Goal: Task Accomplishment & Management: Use online tool/utility

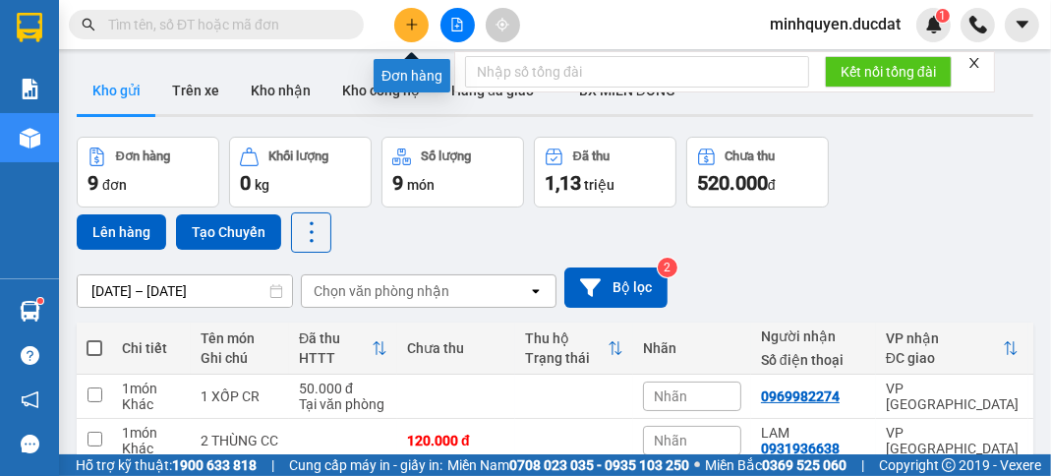
click at [424, 21] on button at bounding box center [411, 25] width 34 height 34
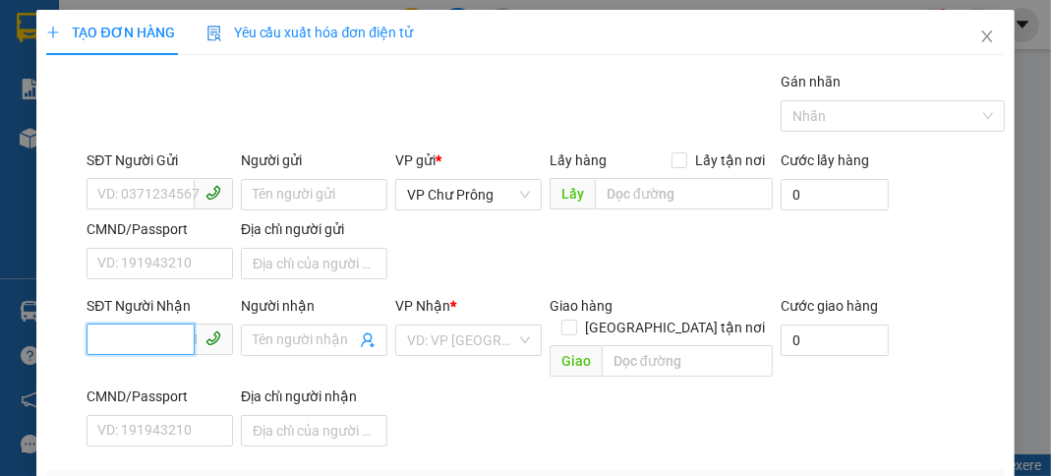
click at [108, 333] on input "SĐT Người Nhận" at bounding box center [140, 338] width 108 height 31
click at [202, 371] on div "0981056566" at bounding box center [157, 378] width 121 height 22
type input "0981056566"
type input "ĐỒNG XOÀI"
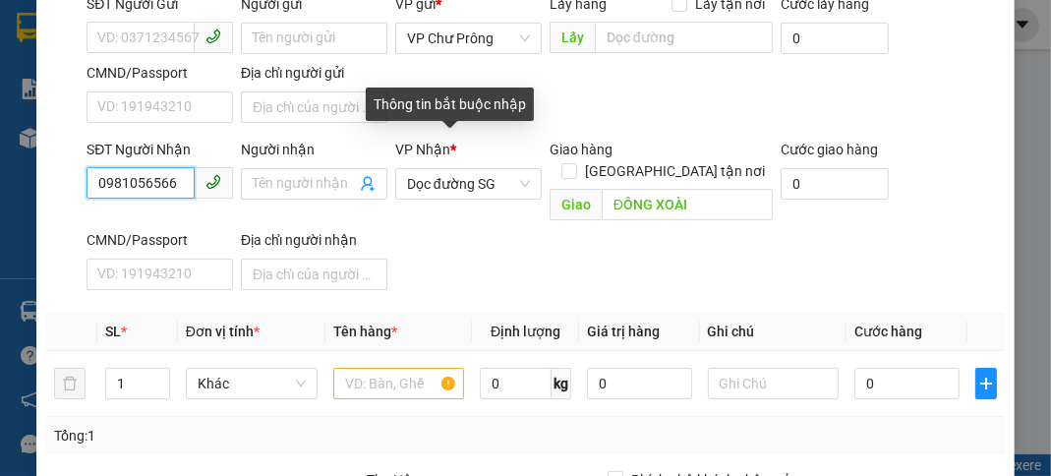
scroll to position [157, 0]
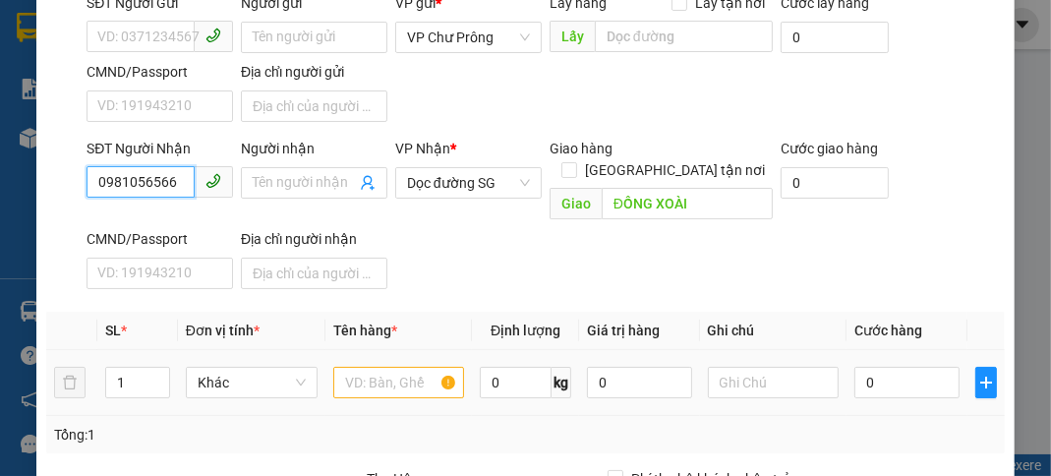
type input "0981056566"
click at [376, 367] on input "text" at bounding box center [399, 382] width 132 height 31
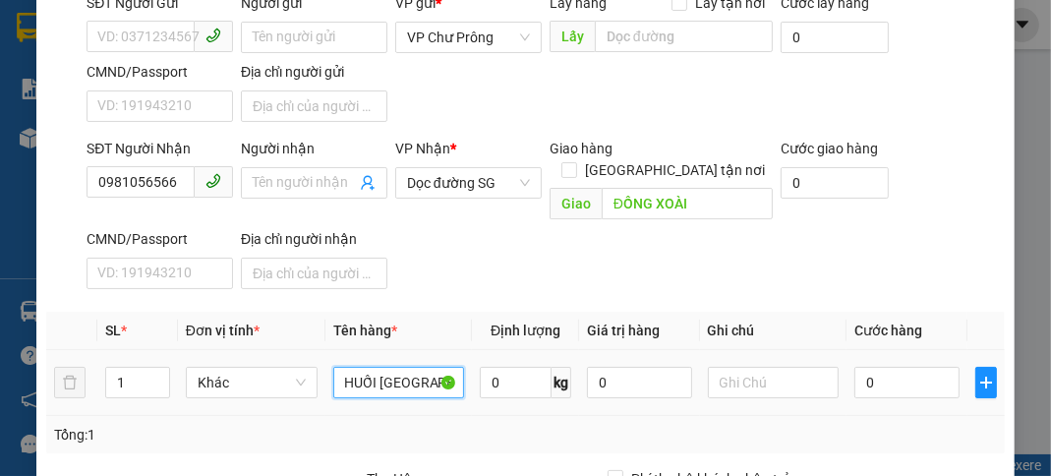
scroll to position [0, 14]
type input "CHUỐI [GEOGRAPHIC_DATA]"
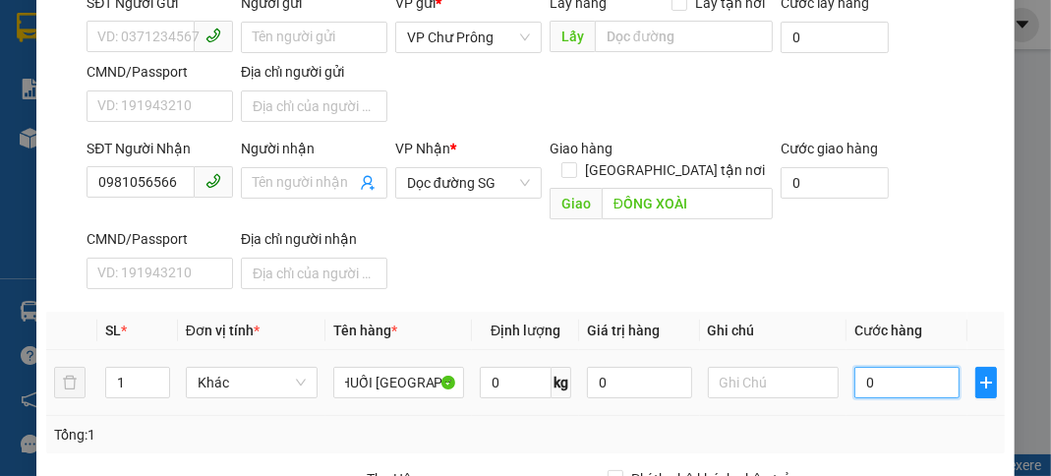
click at [910, 367] on input "0" at bounding box center [906, 382] width 104 height 31
type input "3"
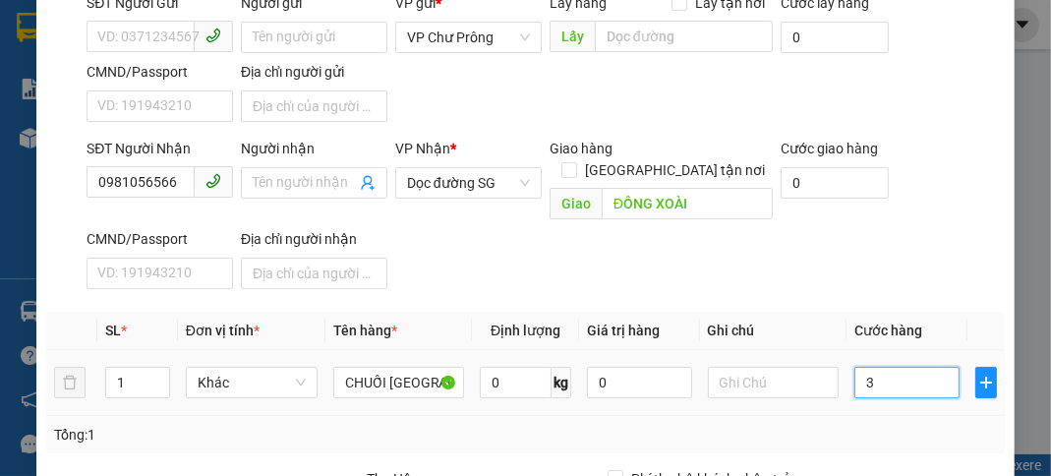
type input "36"
type input "360"
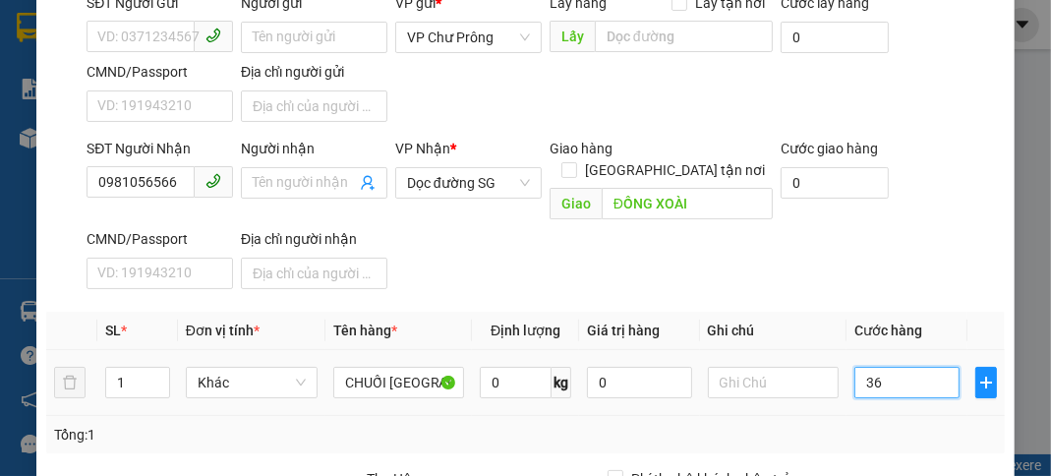
type input "360"
type input "3.600"
type input "36.000"
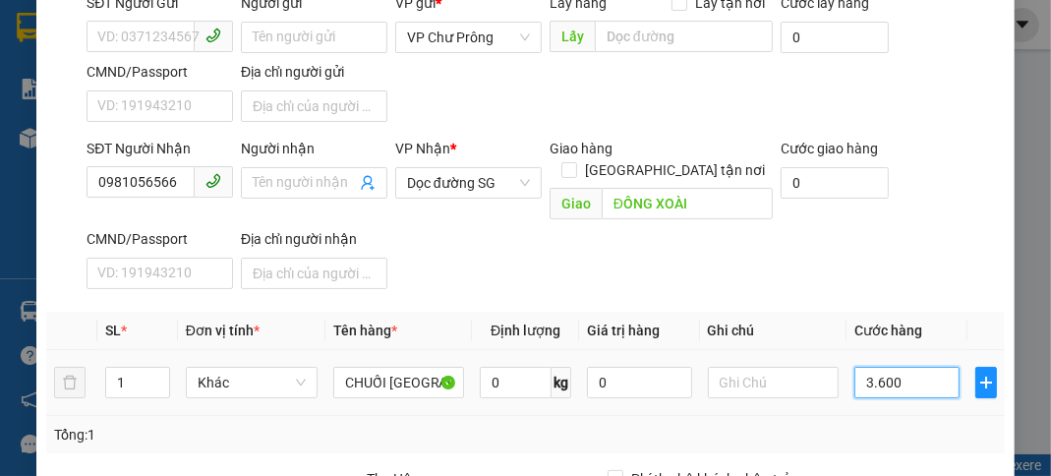
type input "36.000"
type input "360.000"
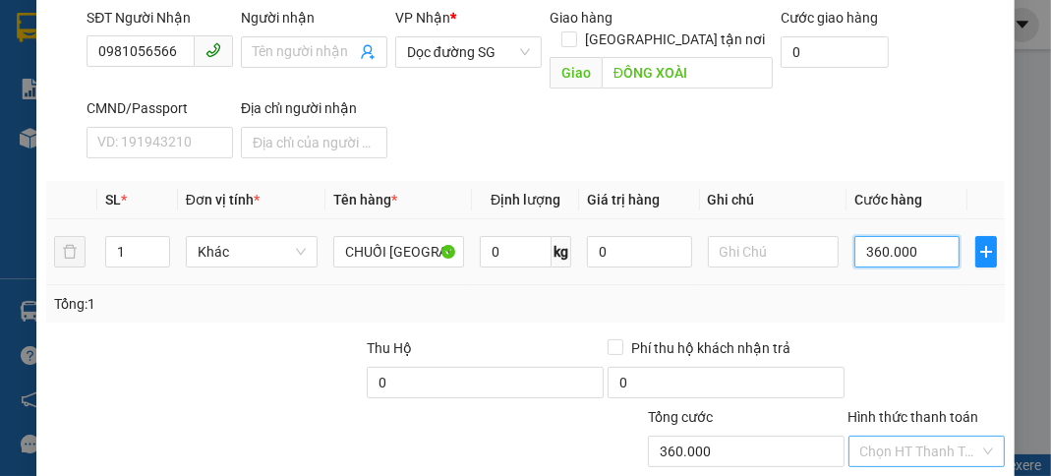
scroll to position [384, 0]
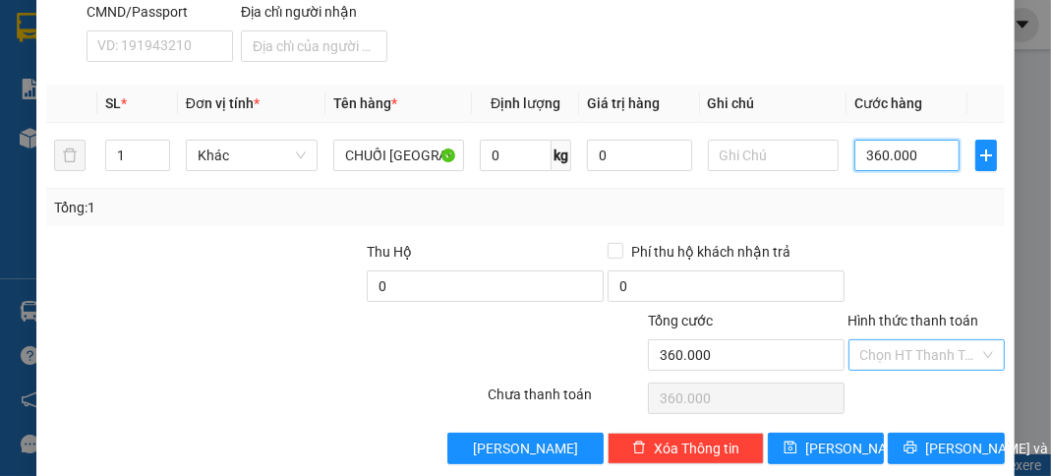
type input "360.000"
click at [900, 340] on input "Hình thức thanh toán" at bounding box center [919, 354] width 119 height 29
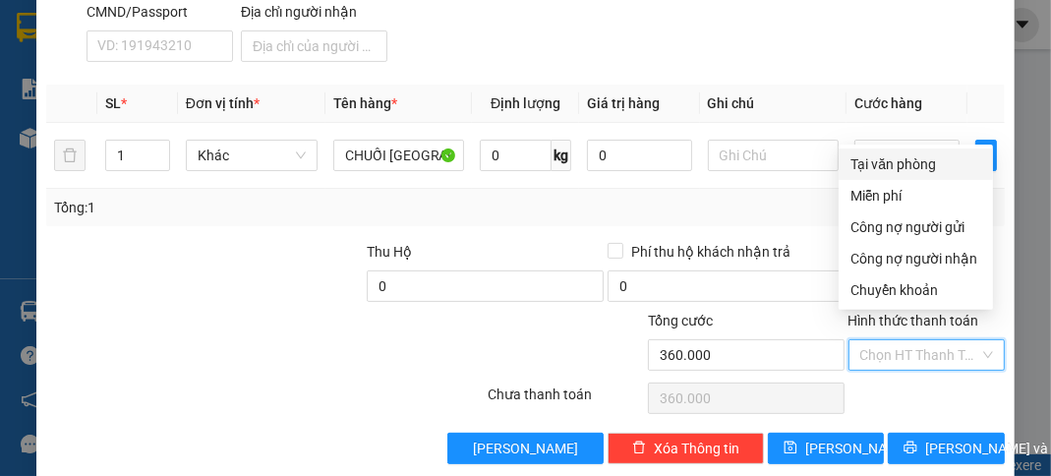
click at [902, 169] on div "Tại văn phòng" at bounding box center [915, 164] width 131 height 22
type input "0"
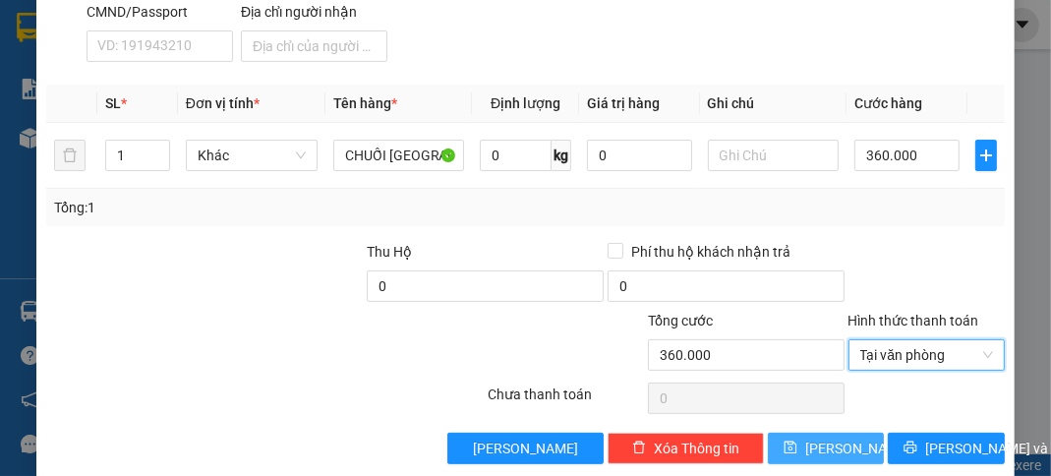
click at [836, 437] on span "[PERSON_NAME]" at bounding box center [857, 448] width 105 height 22
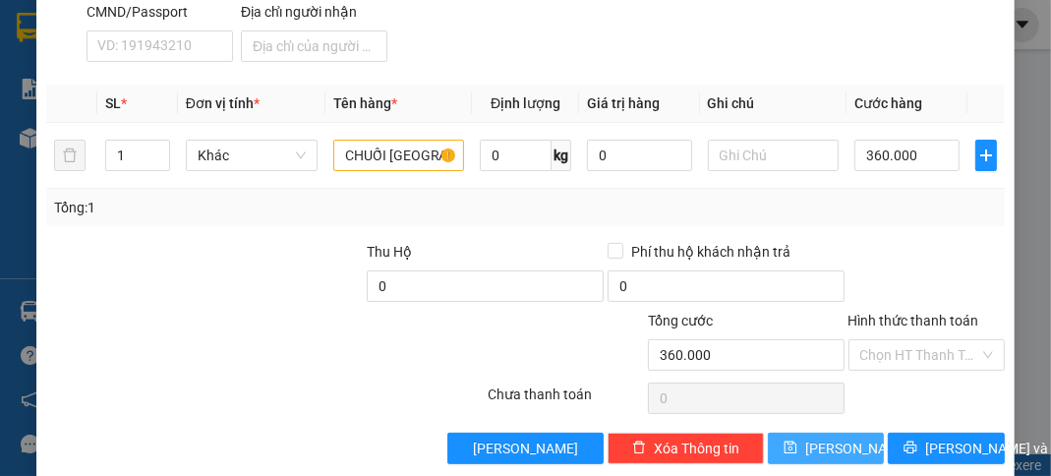
type input "0"
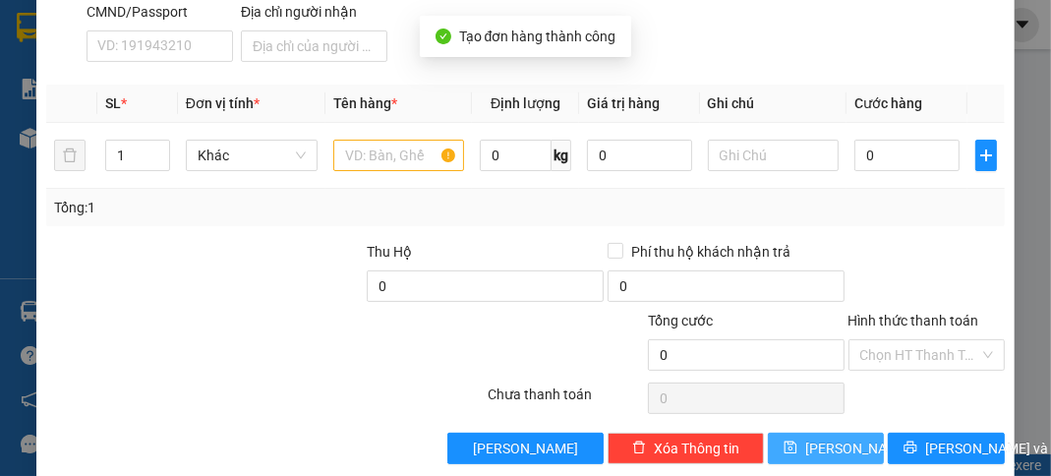
scroll to position [0, 0]
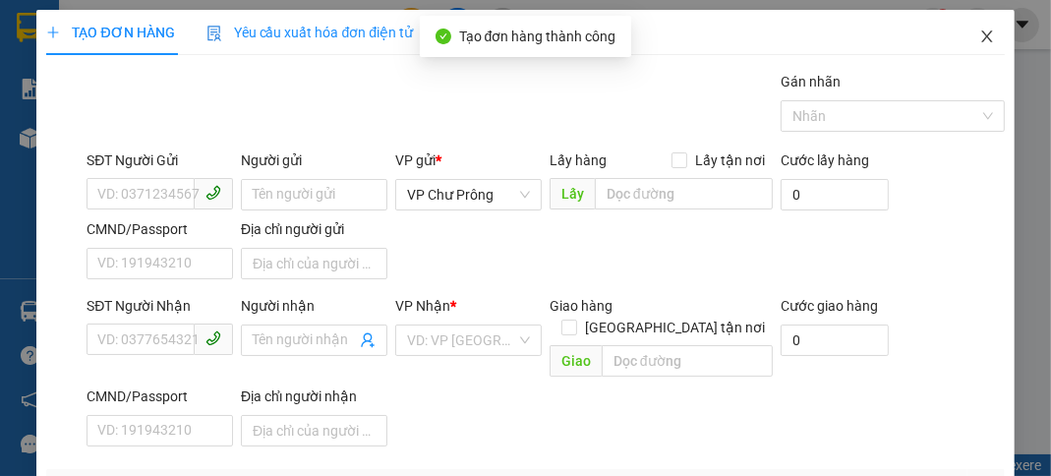
click at [979, 35] on icon "close" at bounding box center [987, 37] width 16 height 16
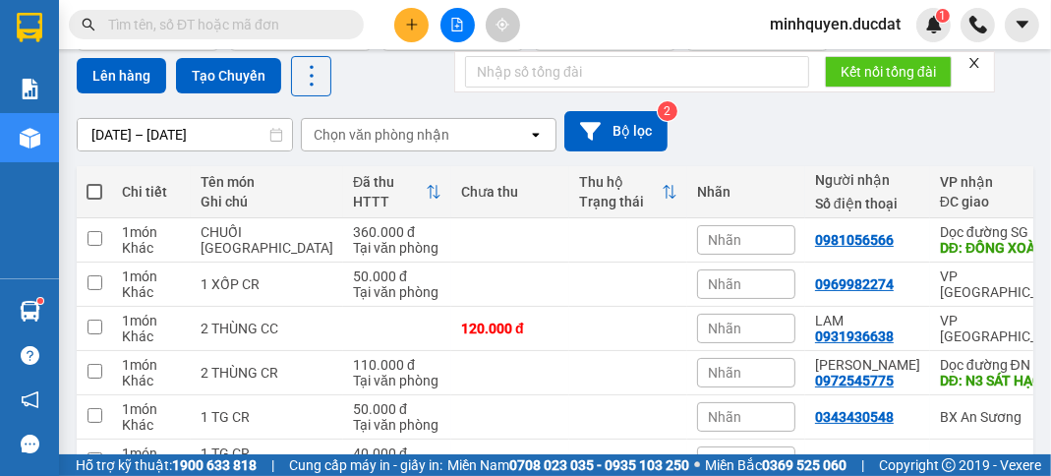
scroll to position [157, 0]
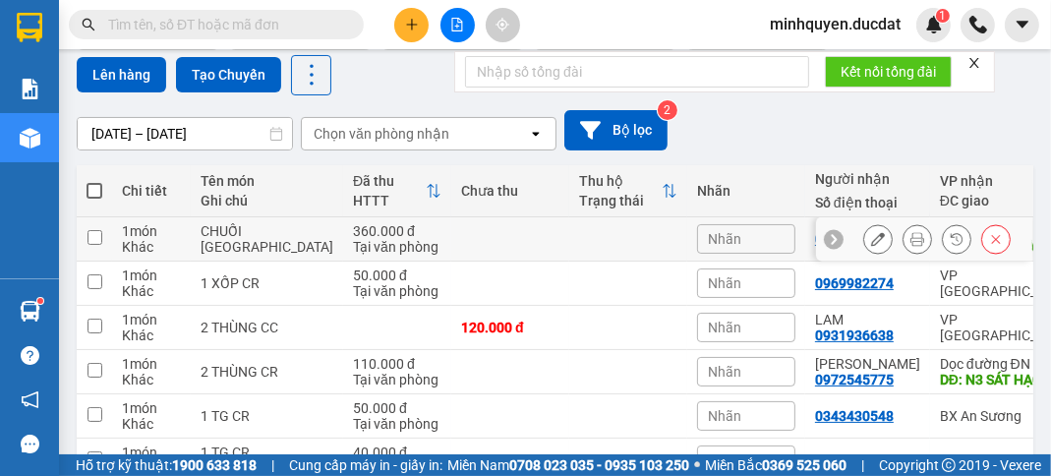
click at [95, 237] on input "checkbox" at bounding box center [94, 237] width 15 height 15
checkbox input "true"
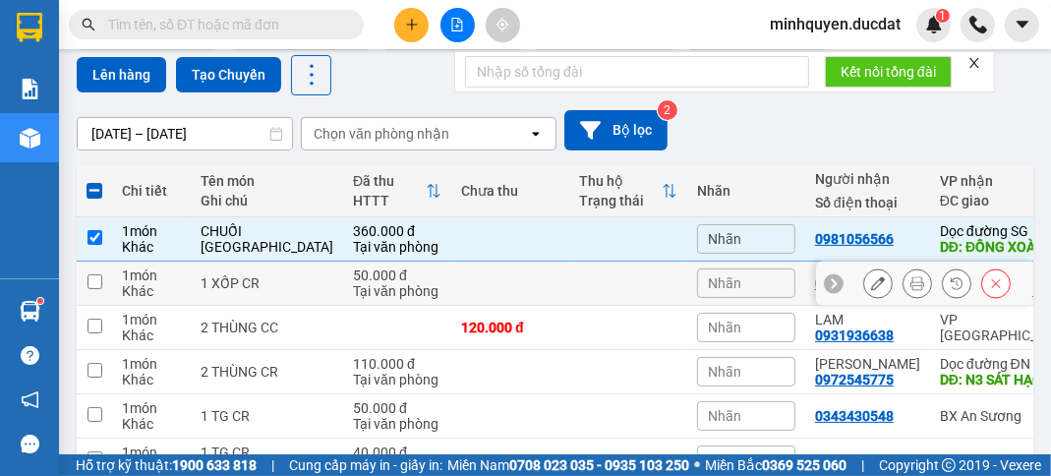
click at [106, 286] on td at bounding box center [94, 283] width 35 height 44
checkbox input "true"
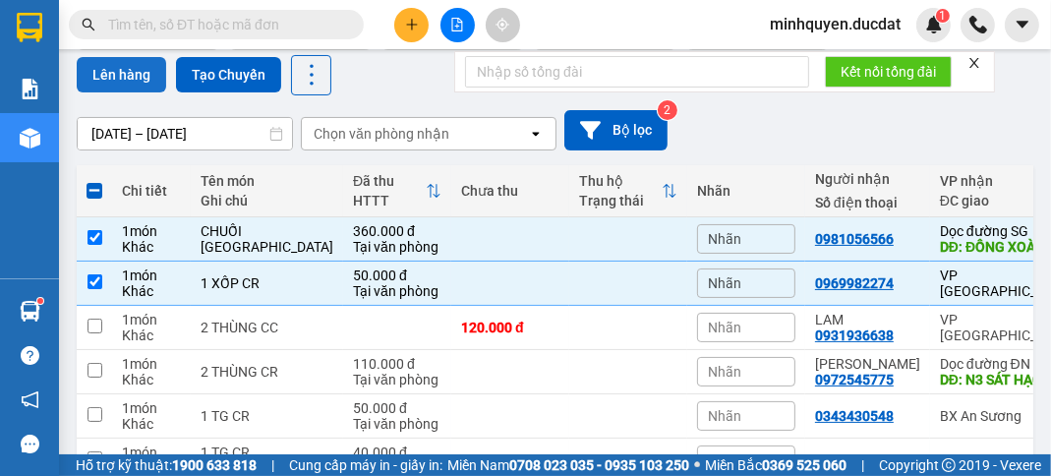
click at [134, 77] on button "Lên hàng" at bounding box center [121, 74] width 89 height 35
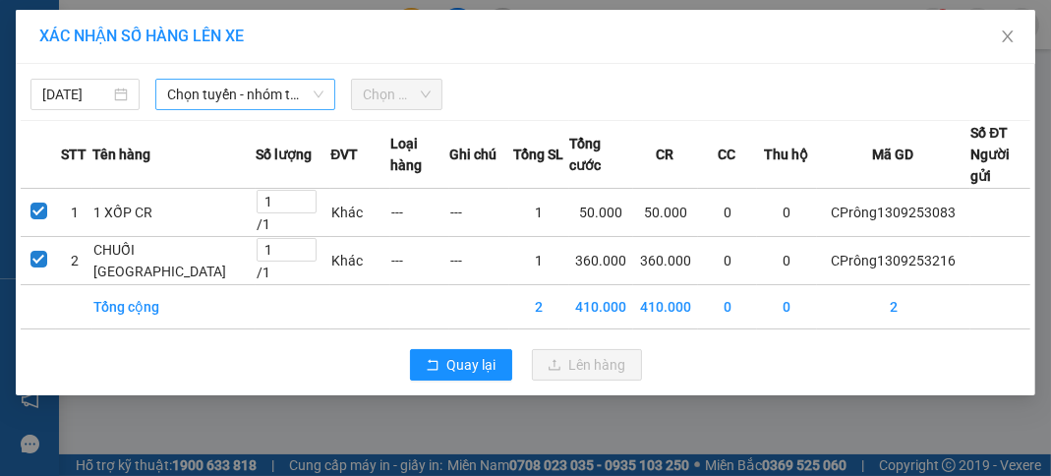
click at [229, 94] on span "Chọn tuyến - nhóm tuyến" at bounding box center [245, 94] width 156 height 29
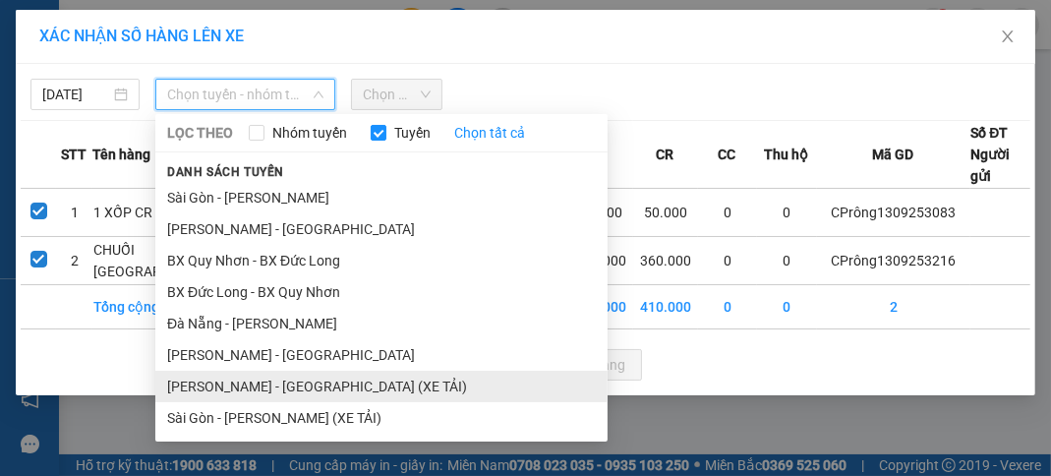
click at [268, 390] on li "[PERSON_NAME] - [GEOGRAPHIC_DATA] (XE TẢI)" at bounding box center [381, 386] width 452 height 31
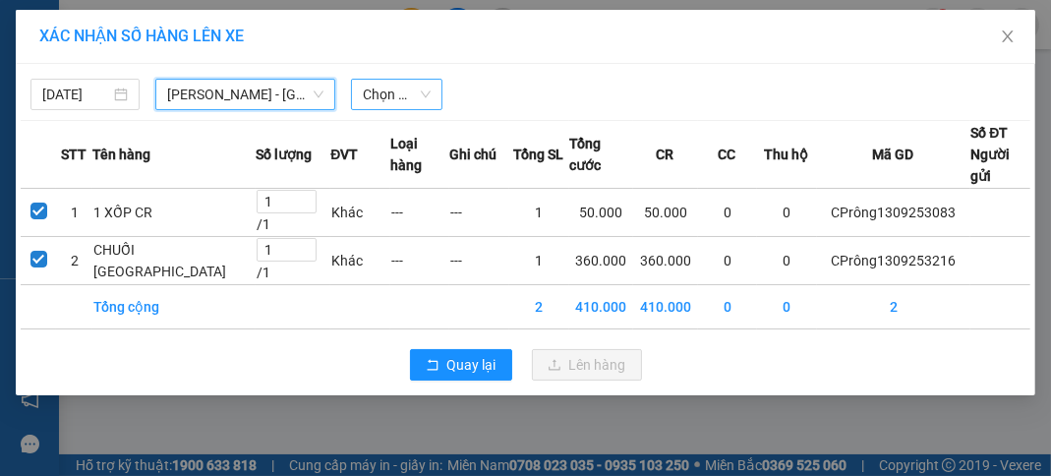
click at [396, 100] on span "Chọn chuyến" at bounding box center [397, 94] width 68 height 29
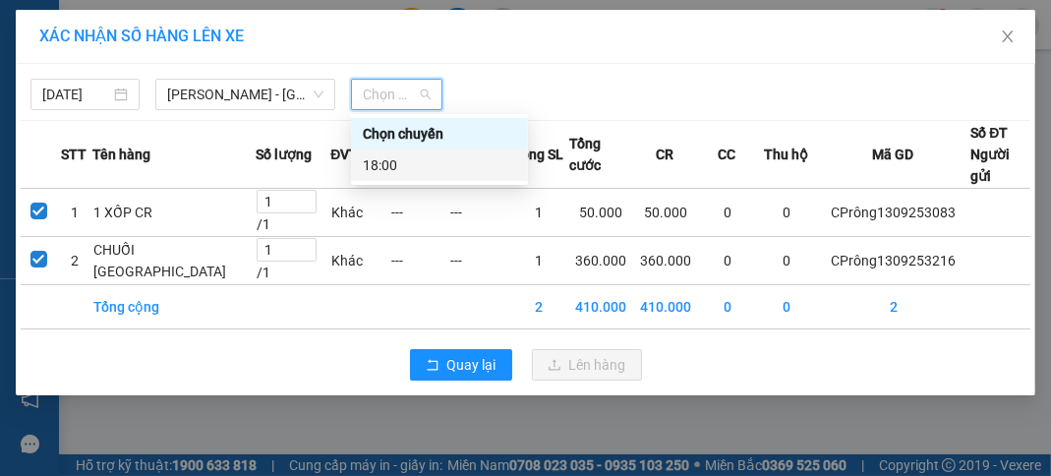
click at [432, 173] on div "18:00" at bounding box center [439, 165] width 153 height 22
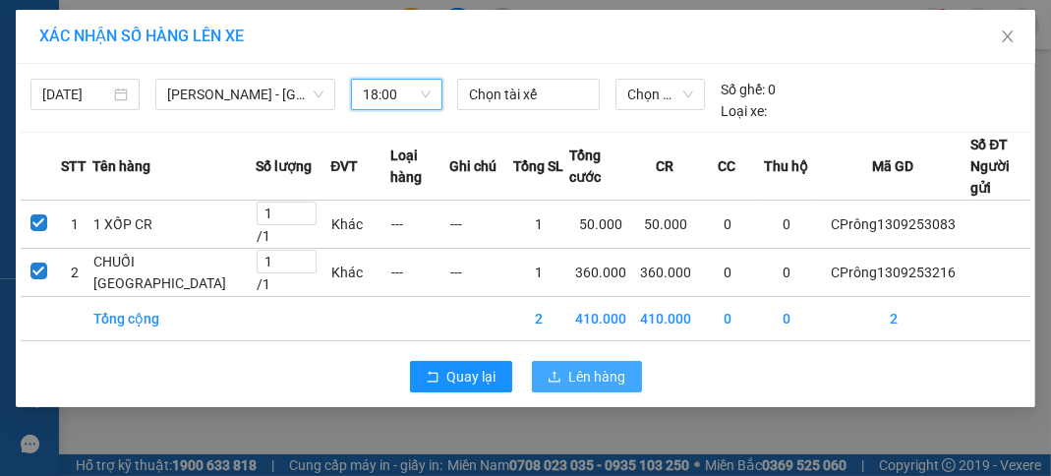
click at [606, 387] on span "Lên hàng" at bounding box center [597, 377] width 57 height 22
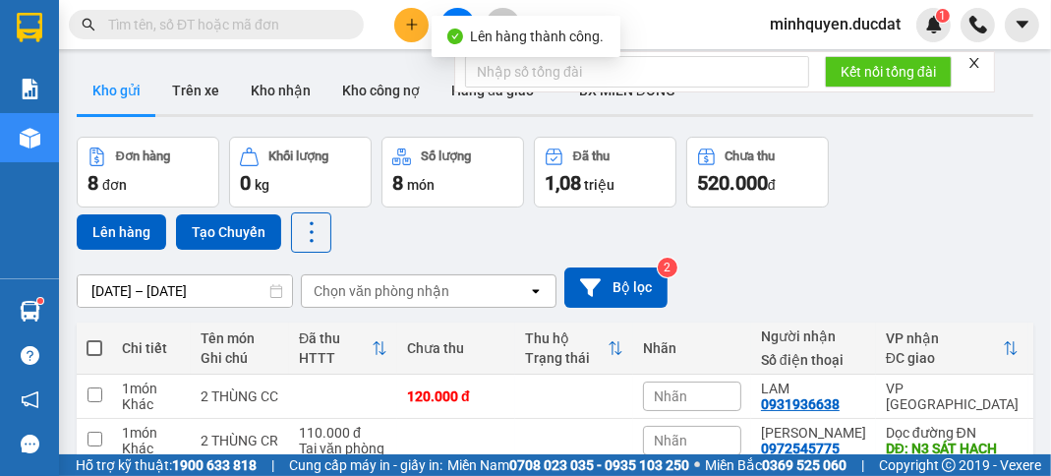
scroll to position [157, 0]
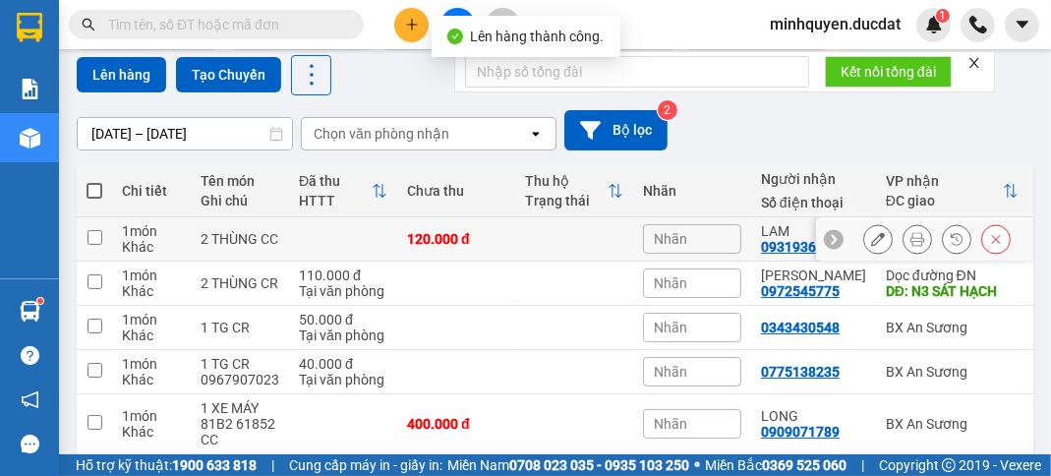
click at [262, 238] on div "2 THÙNG CC" at bounding box center [240, 239] width 79 height 16
checkbox input "true"
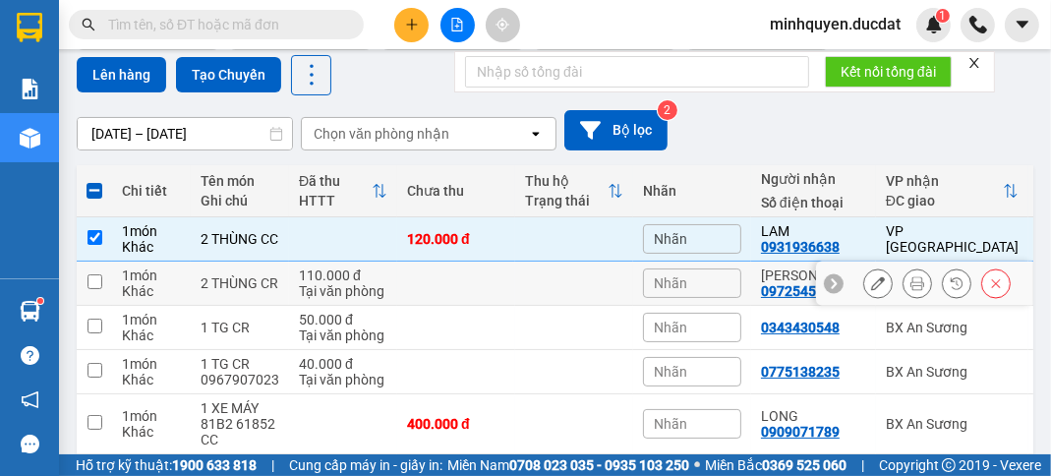
click at [144, 279] on div "1 món" at bounding box center [151, 275] width 59 height 16
checkbox input "true"
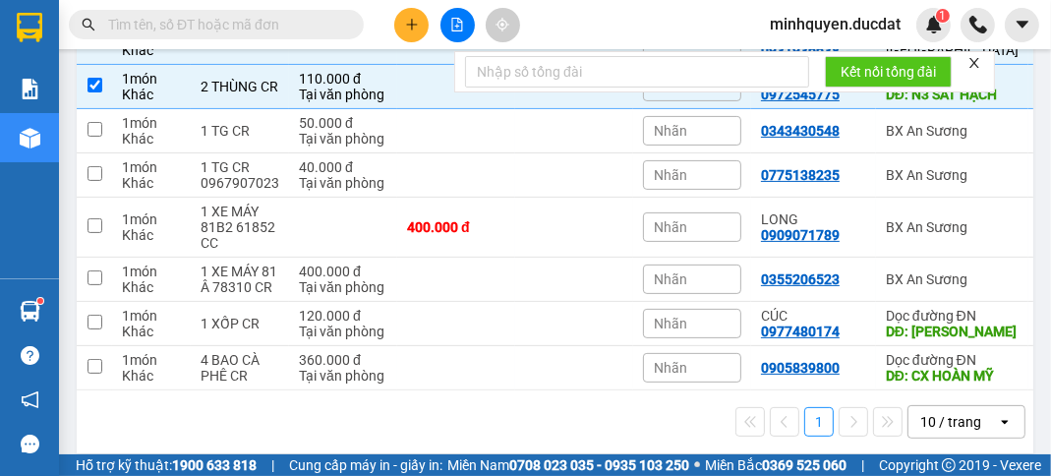
scroll to position [393, 0]
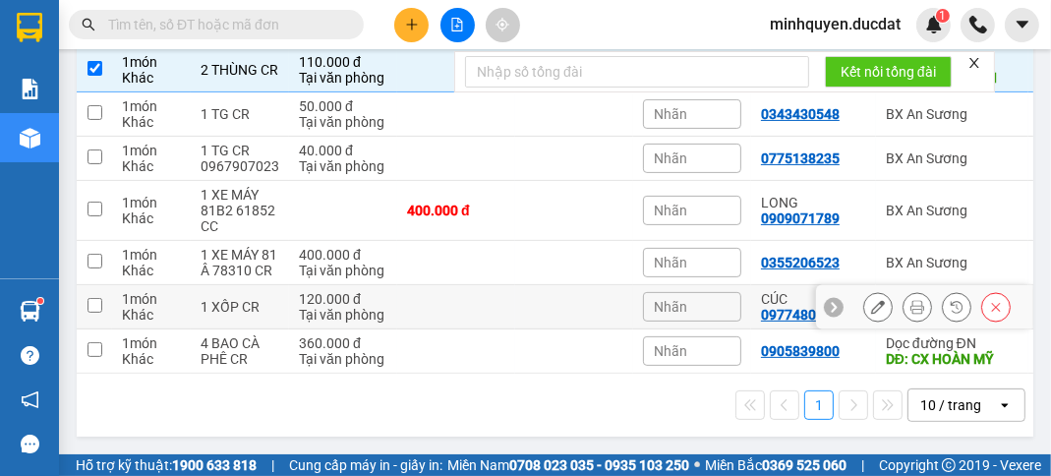
click at [365, 307] on div "Tại văn phòng" at bounding box center [343, 315] width 88 height 16
checkbox input "true"
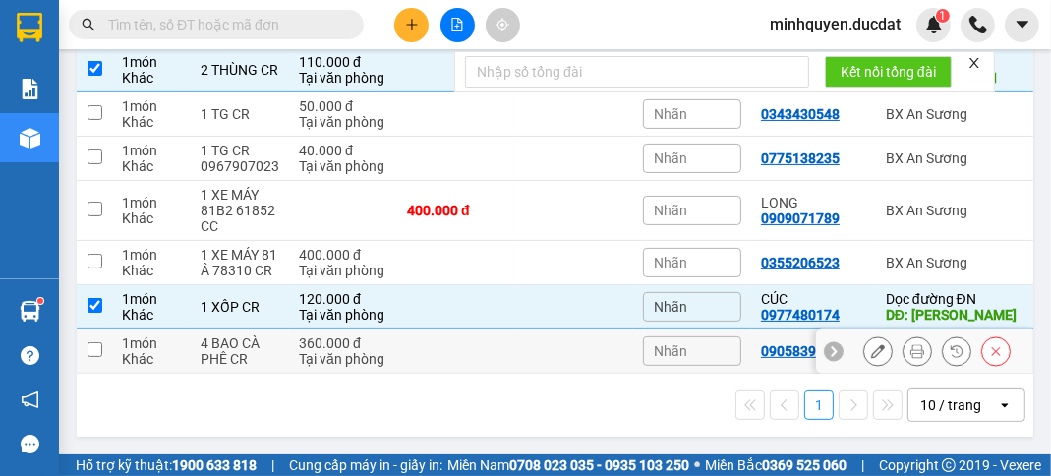
click at [292, 355] on td "360.000 đ Tại văn phòng" at bounding box center [343, 351] width 108 height 44
checkbox input "true"
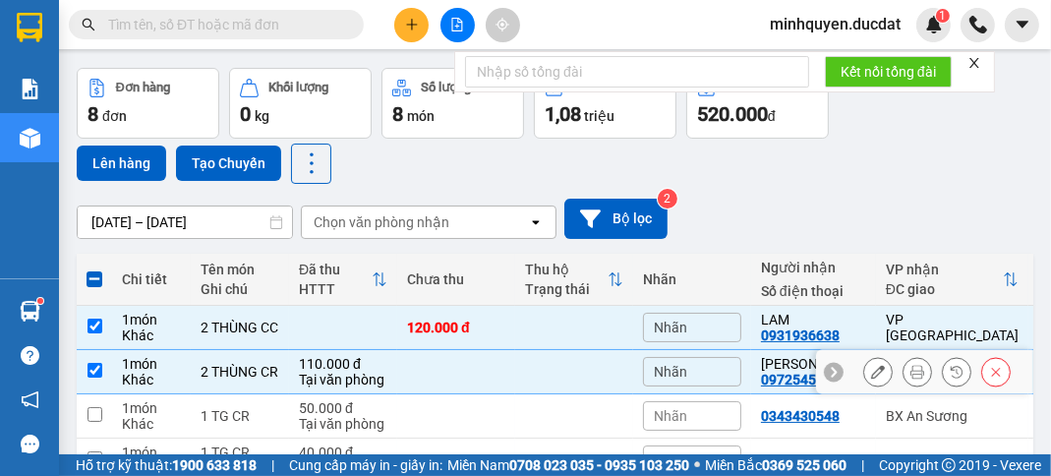
scroll to position [0, 0]
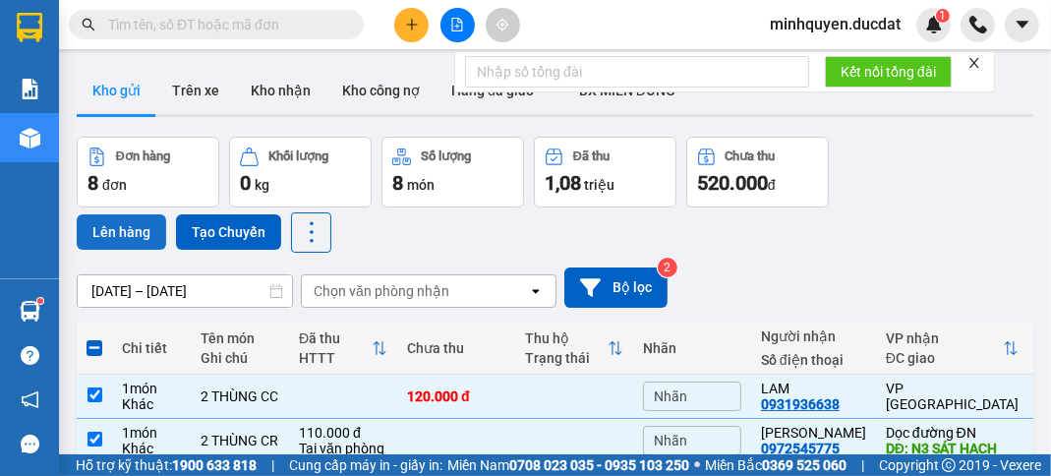
click at [114, 238] on button "Lên hàng" at bounding box center [121, 231] width 89 height 35
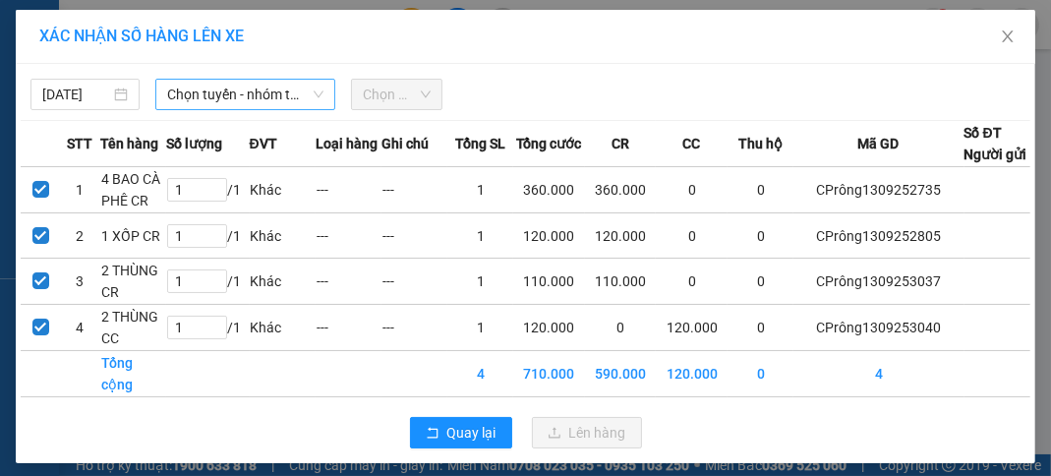
click at [284, 93] on span "Chọn tuyến - nhóm tuyến" at bounding box center [245, 94] width 156 height 29
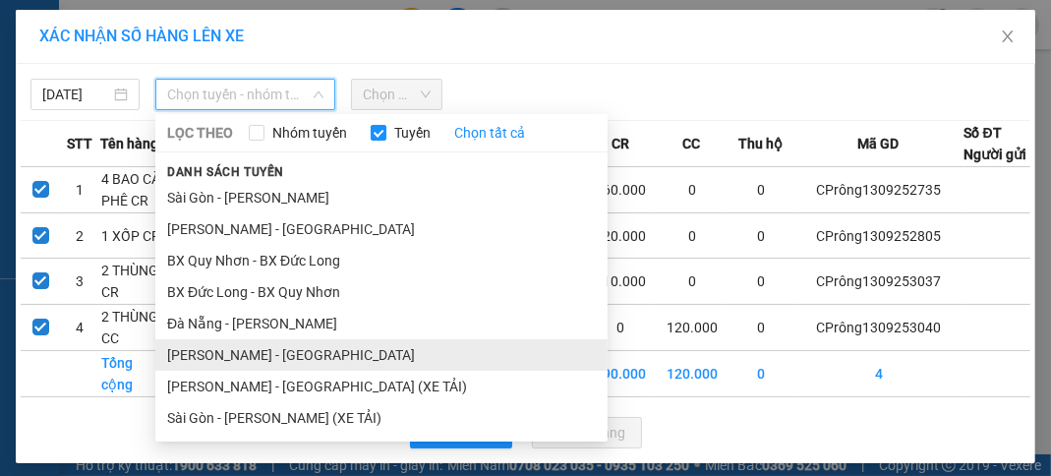
click at [285, 357] on li "[PERSON_NAME] - [GEOGRAPHIC_DATA]" at bounding box center [381, 354] width 452 height 31
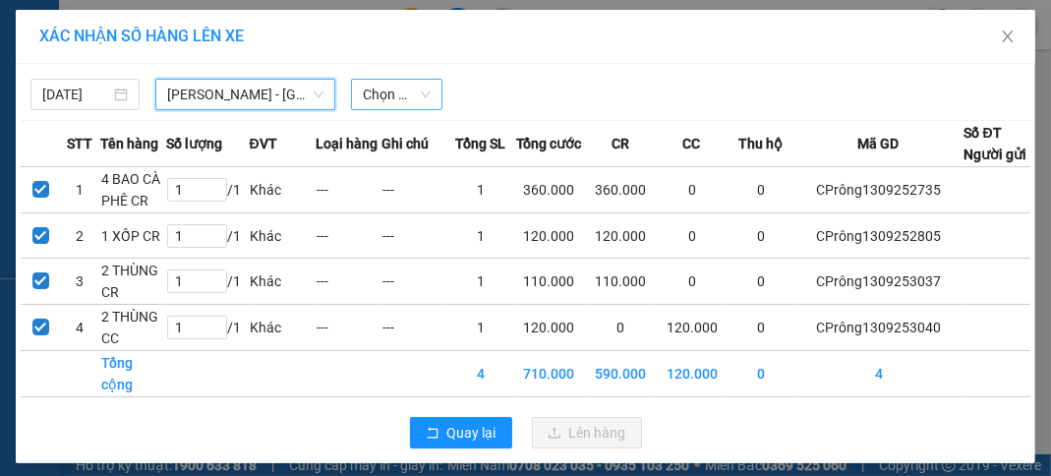
click at [399, 91] on span "Chọn chuyến" at bounding box center [397, 94] width 68 height 29
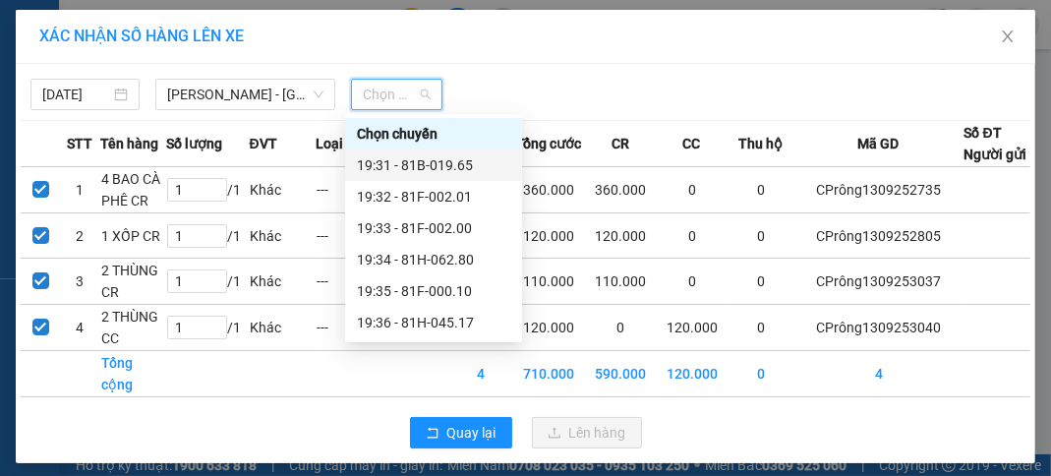
click at [434, 160] on div "19:31 - 81B-019.65" at bounding box center [433, 165] width 153 height 22
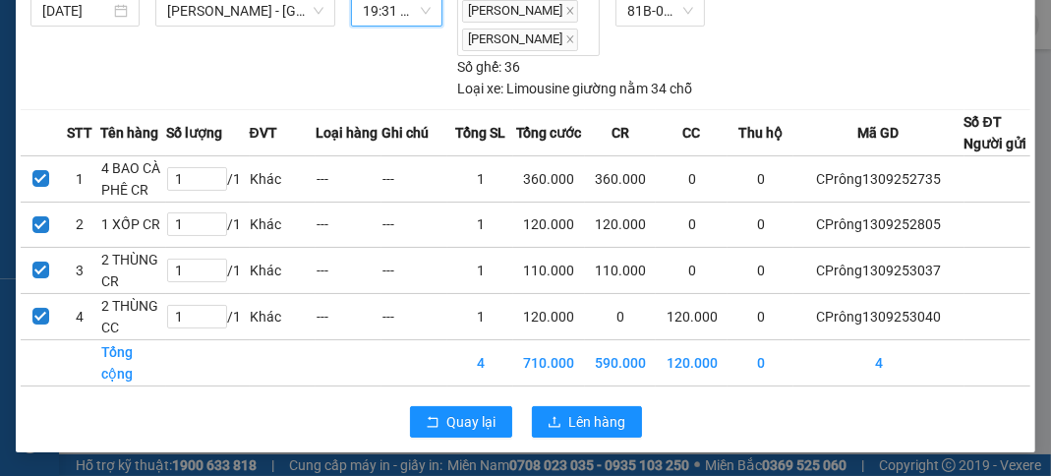
scroll to position [156, 0]
click at [577, 422] on span "Lên hàng" at bounding box center [597, 422] width 57 height 22
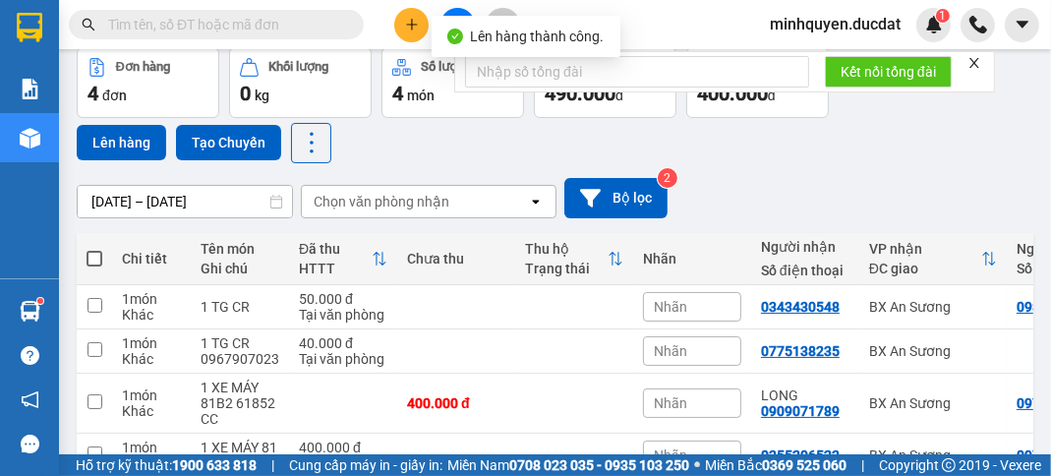
scroll to position [216, 0]
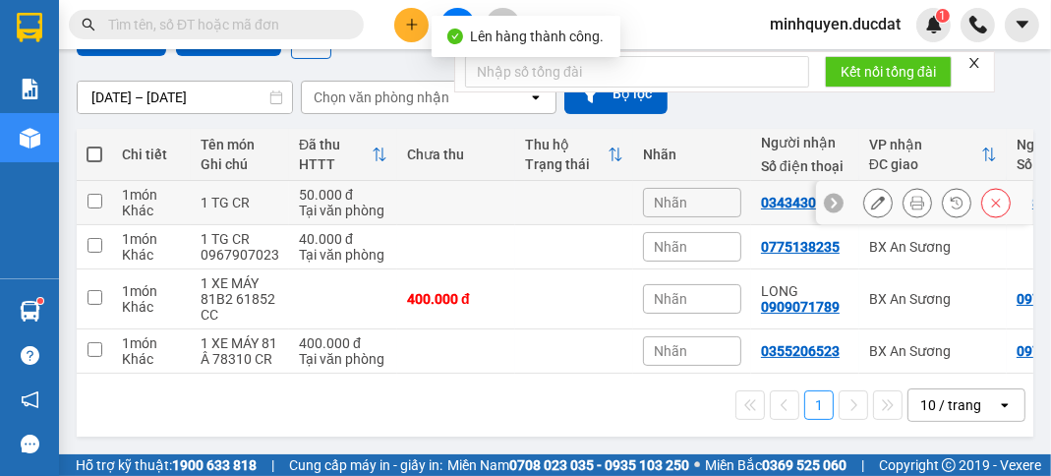
click at [374, 187] on div "50.000 đ" at bounding box center [343, 195] width 88 height 16
checkbox input "true"
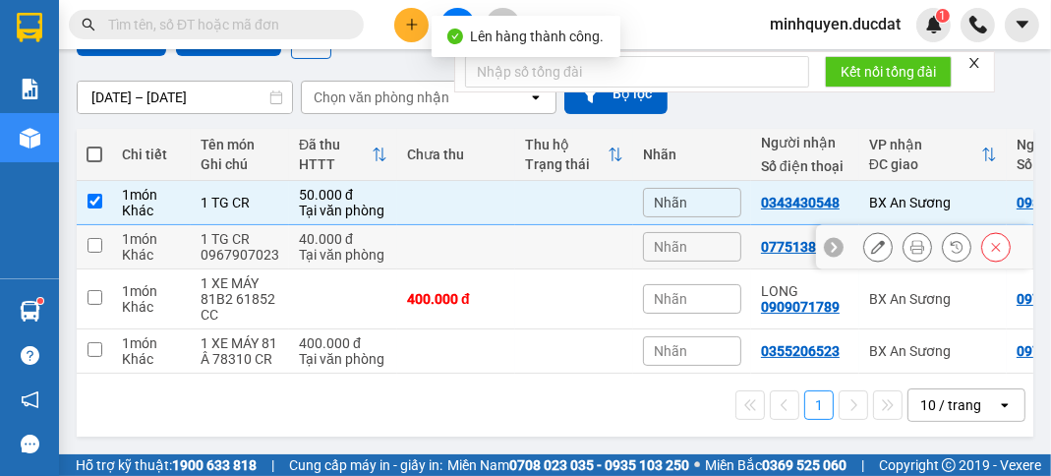
click at [338, 247] on div "Tại văn phòng" at bounding box center [343, 255] width 88 height 16
checkbox input "true"
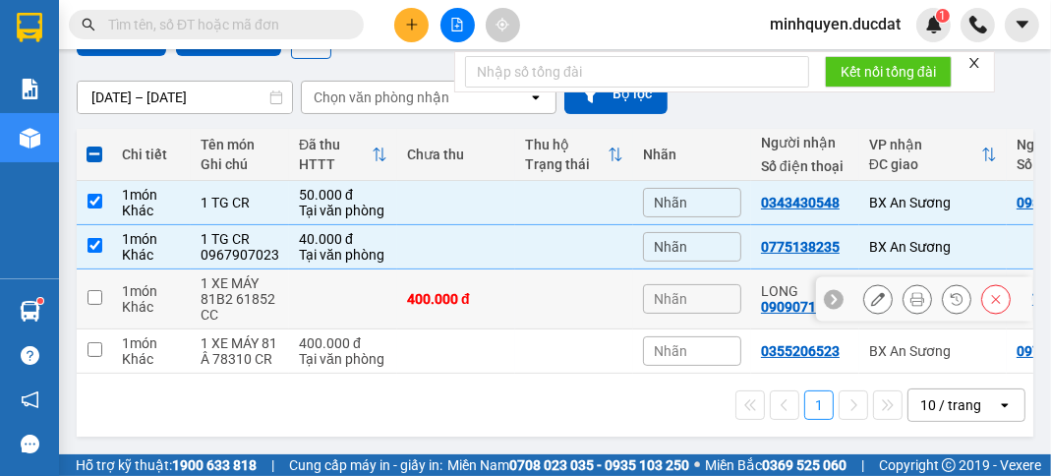
click at [308, 282] on td at bounding box center [343, 299] width 108 height 60
checkbox input "true"
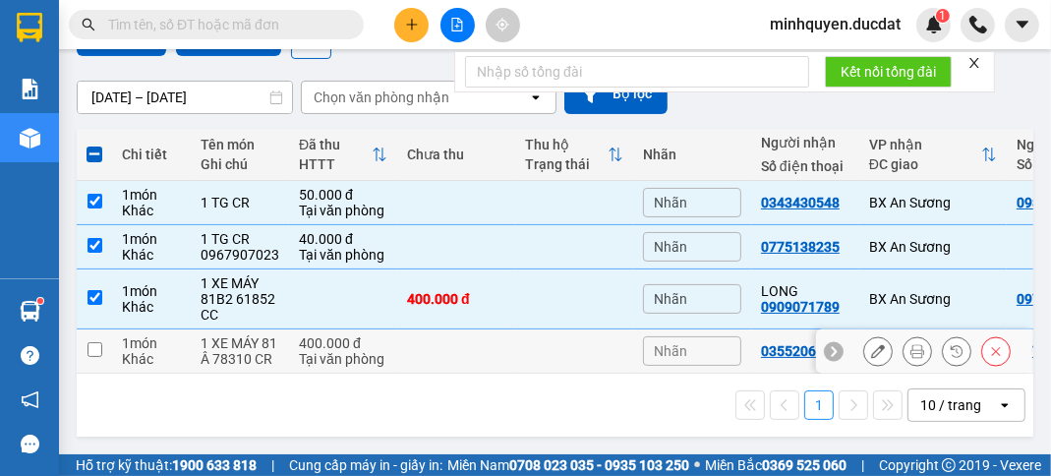
click at [306, 351] on div "Tại văn phòng" at bounding box center [343, 359] width 88 height 16
checkbox input "true"
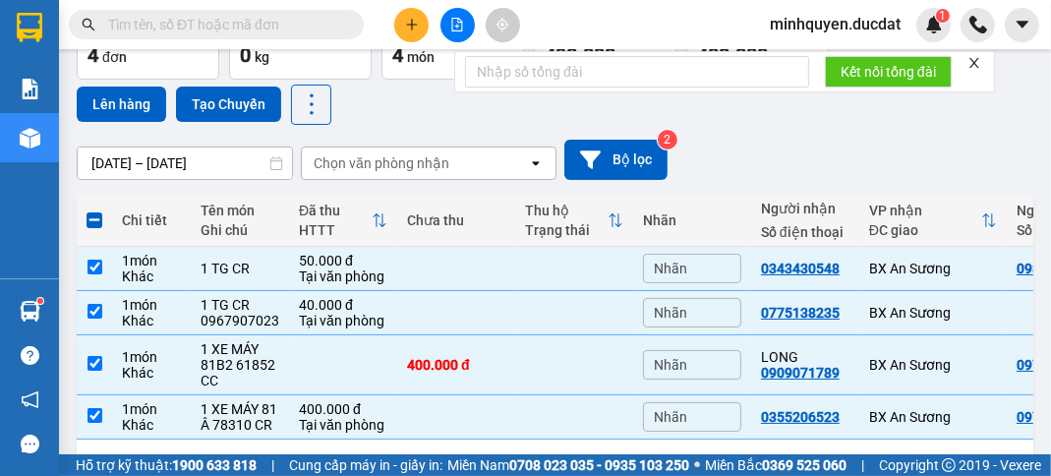
scroll to position [0, 0]
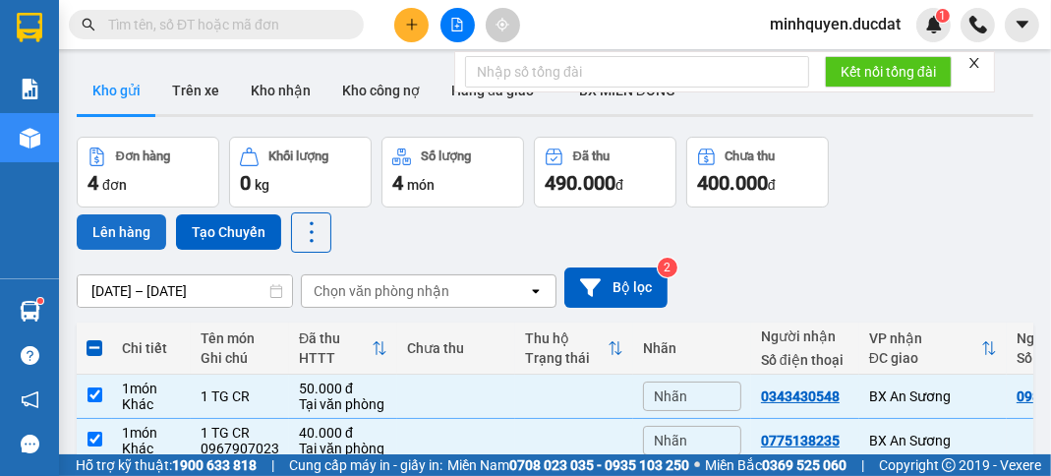
click at [125, 228] on button "Lên hàng" at bounding box center [121, 231] width 89 height 35
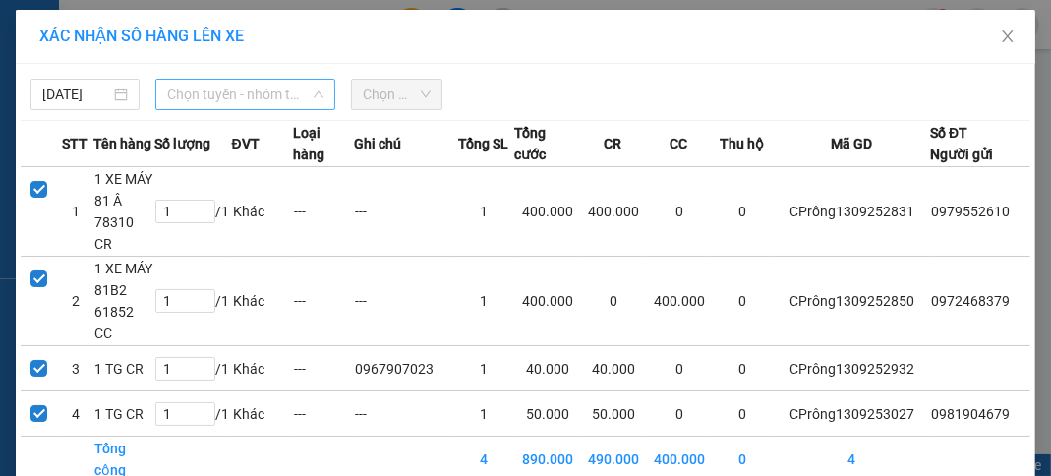
click at [267, 94] on span "Chọn tuyến - nhóm tuyến" at bounding box center [245, 94] width 156 height 29
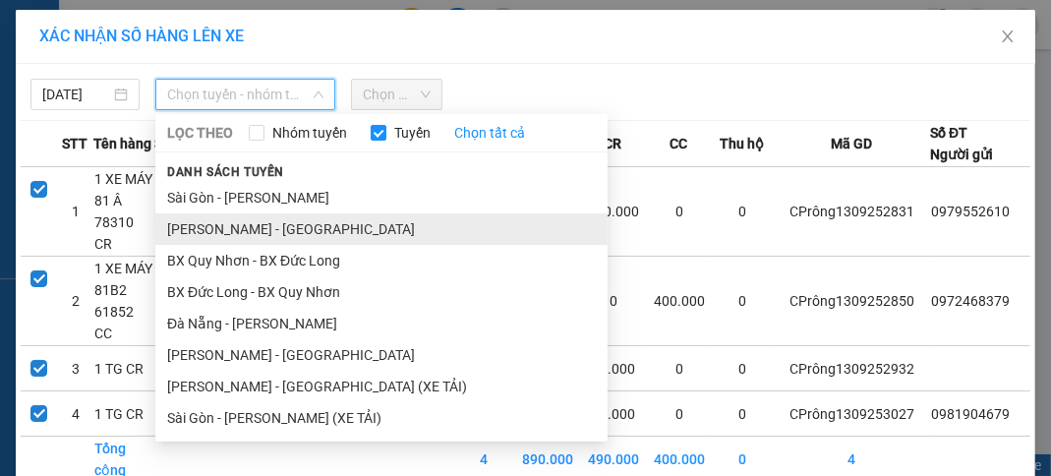
click at [279, 234] on li "[PERSON_NAME] - [GEOGRAPHIC_DATA]" at bounding box center [381, 228] width 452 height 31
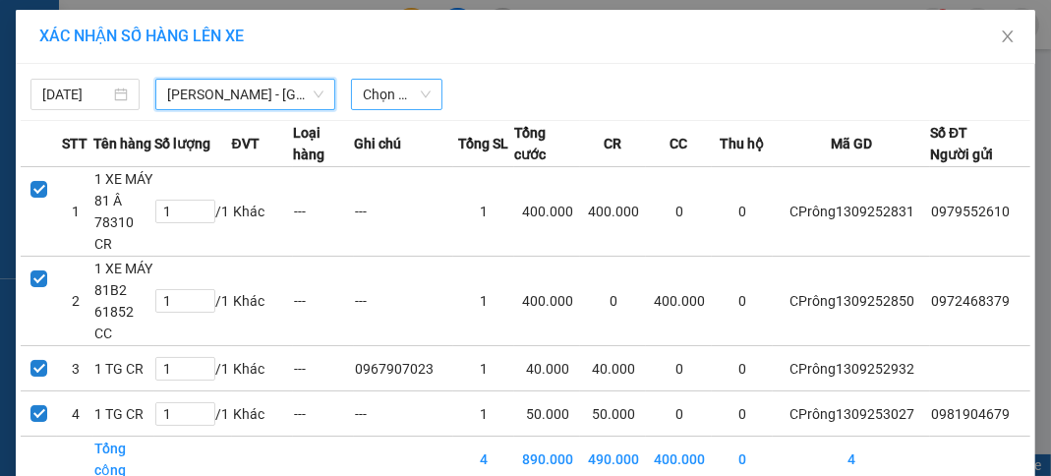
click at [413, 95] on span "Chọn chuyến" at bounding box center [397, 94] width 68 height 29
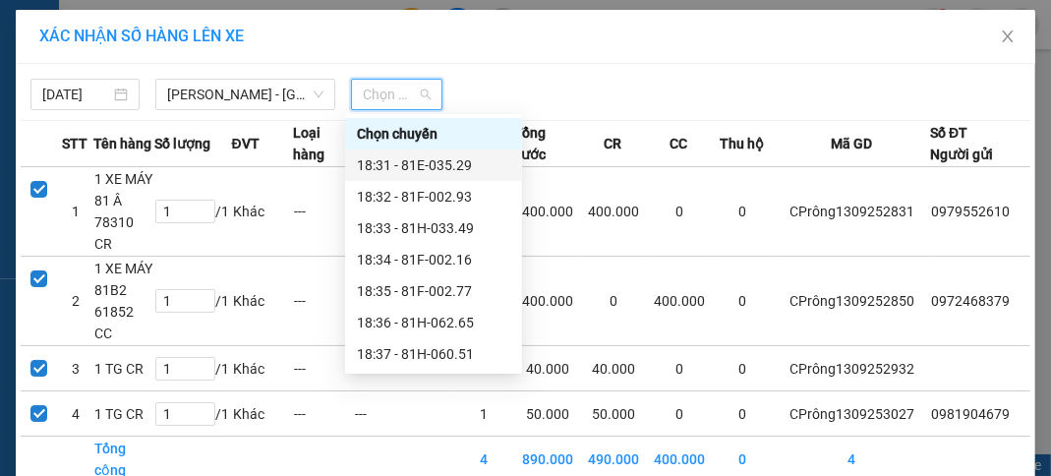
click at [454, 163] on div "18:31 - 81E-035.29" at bounding box center [433, 165] width 153 height 22
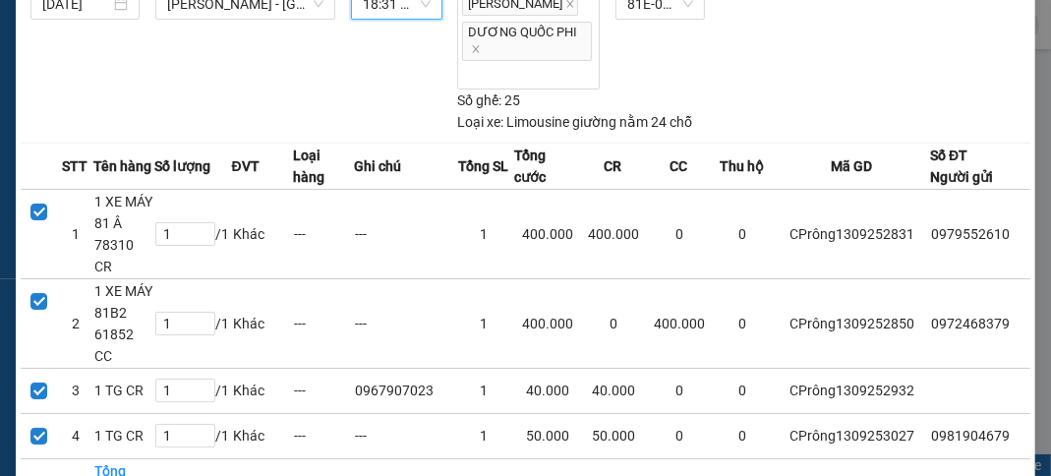
scroll to position [182, 0]
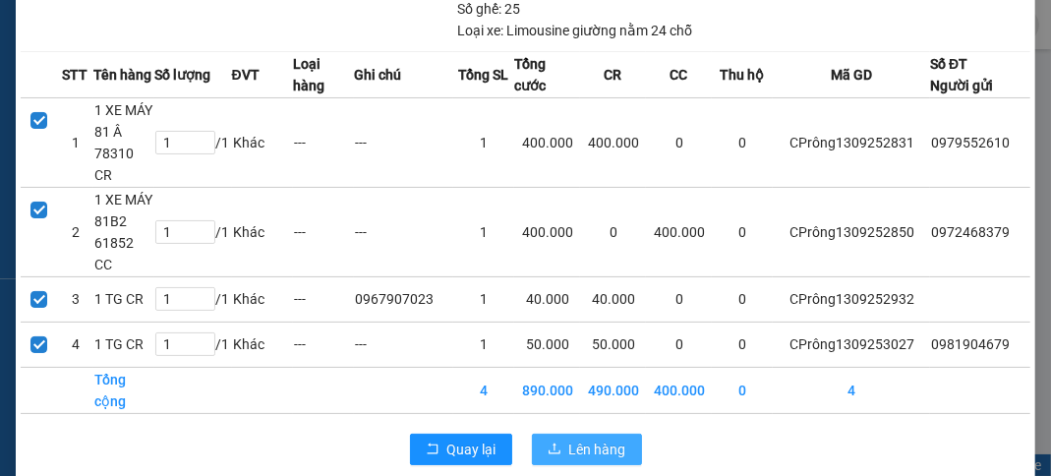
click at [571, 438] on span "Lên hàng" at bounding box center [597, 449] width 57 height 22
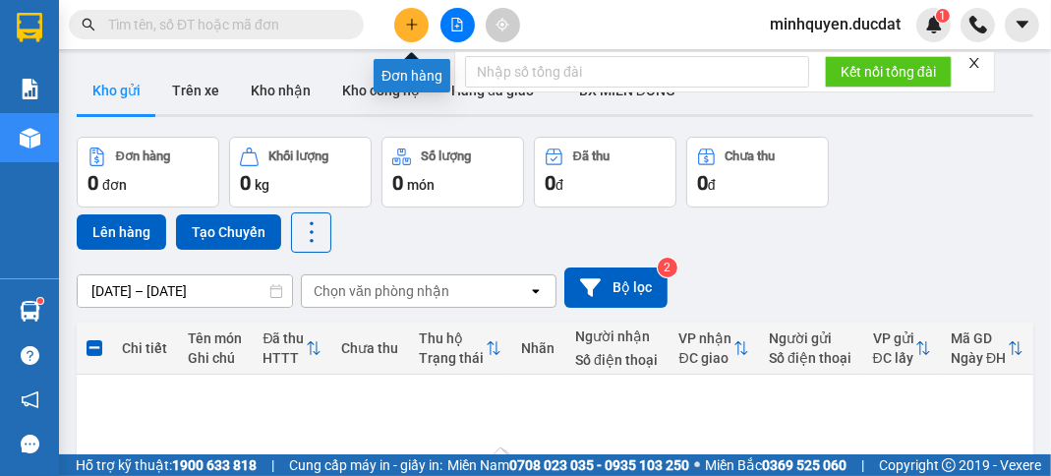
click at [417, 23] on icon "plus" at bounding box center [412, 25] width 14 height 14
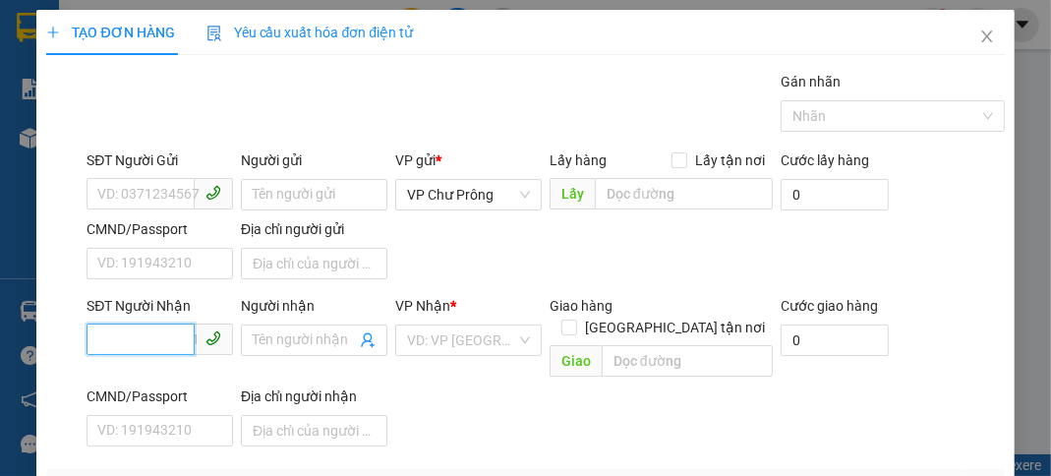
click at [158, 337] on input "SĐT Người Nhận" at bounding box center [140, 338] width 108 height 31
click at [186, 375] on div "0917735379" at bounding box center [157, 378] width 121 height 22
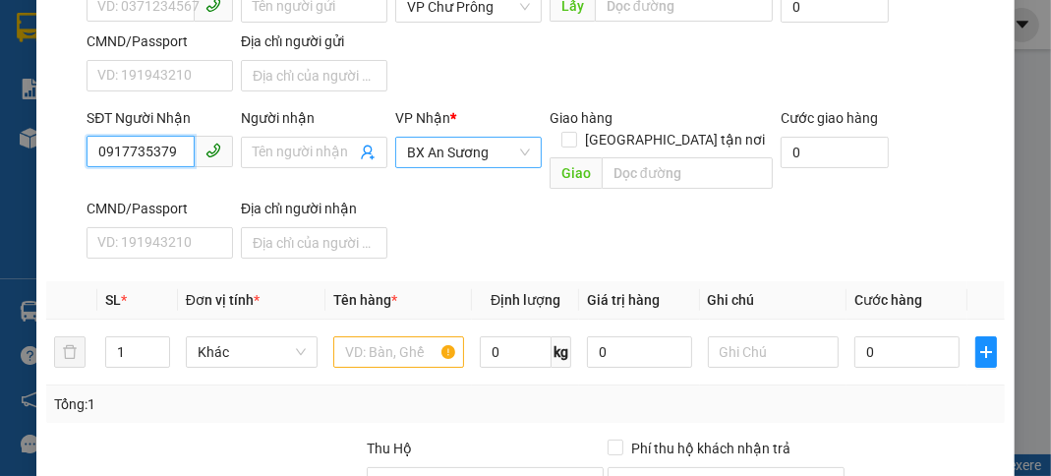
scroll to position [235, 0]
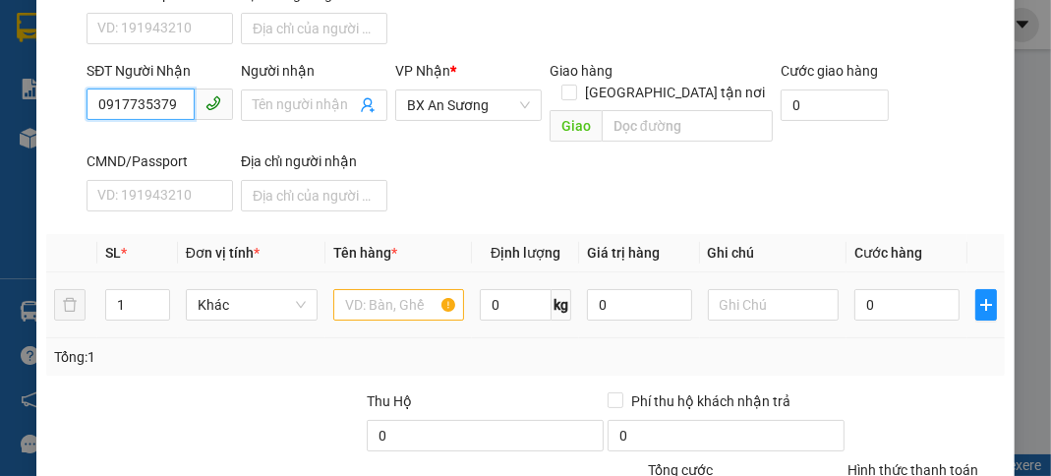
type input "0917735379"
click at [397, 289] on input "text" at bounding box center [399, 304] width 132 height 31
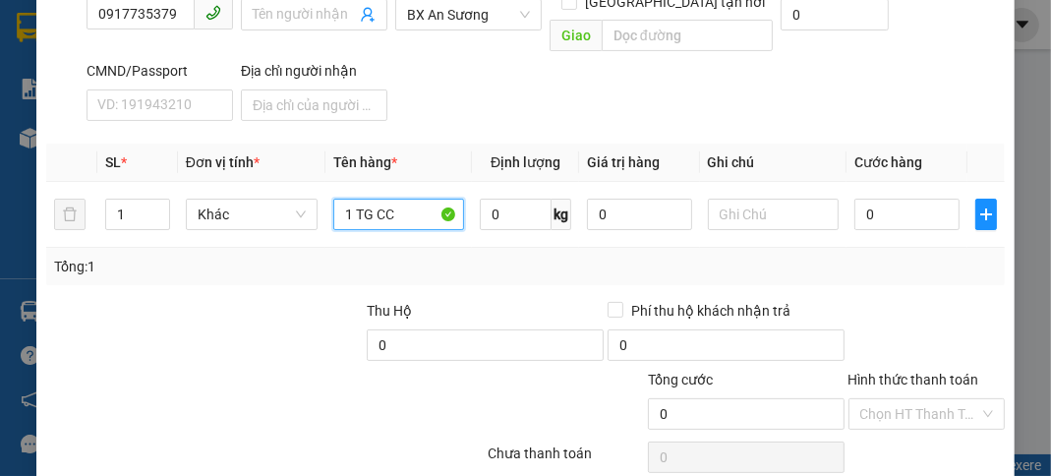
scroll to position [384, 0]
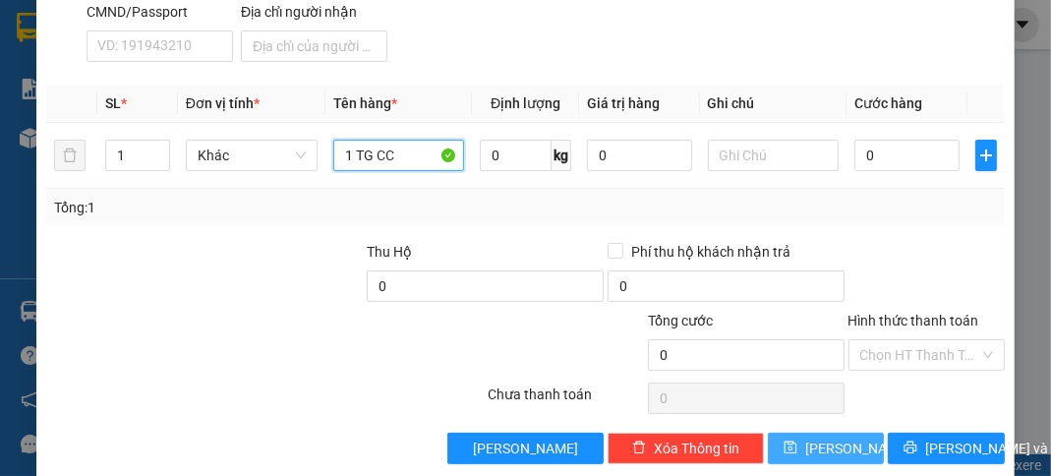
type input "1 TG CC"
click at [825, 437] on span "[PERSON_NAME]" at bounding box center [857, 448] width 105 height 22
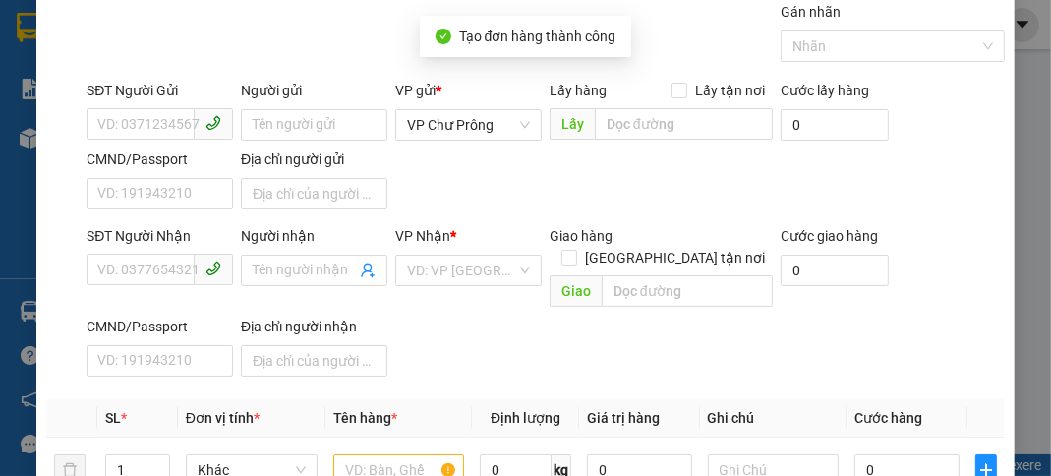
scroll to position [0, 0]
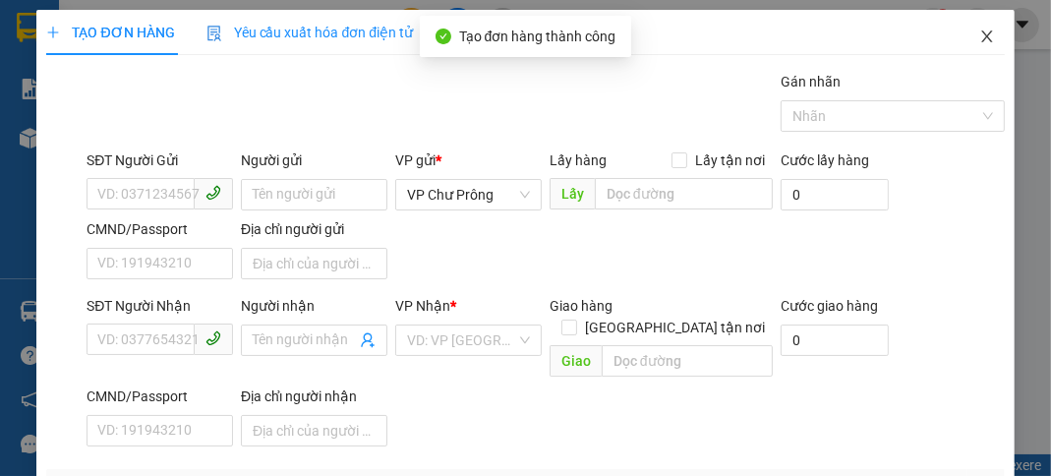
click at [981, 36] on icon "close" at bounding box center [986, 36] width 11 height 12
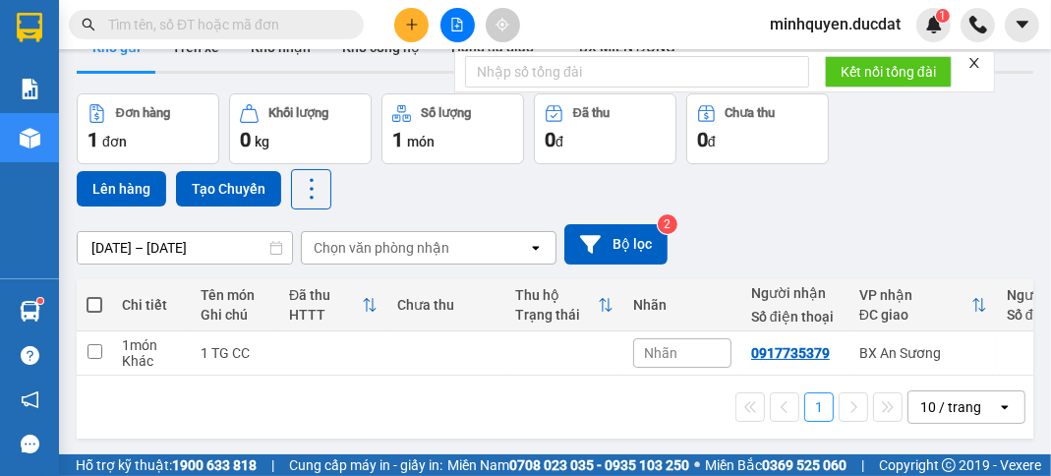
scroll to position [79, 0]
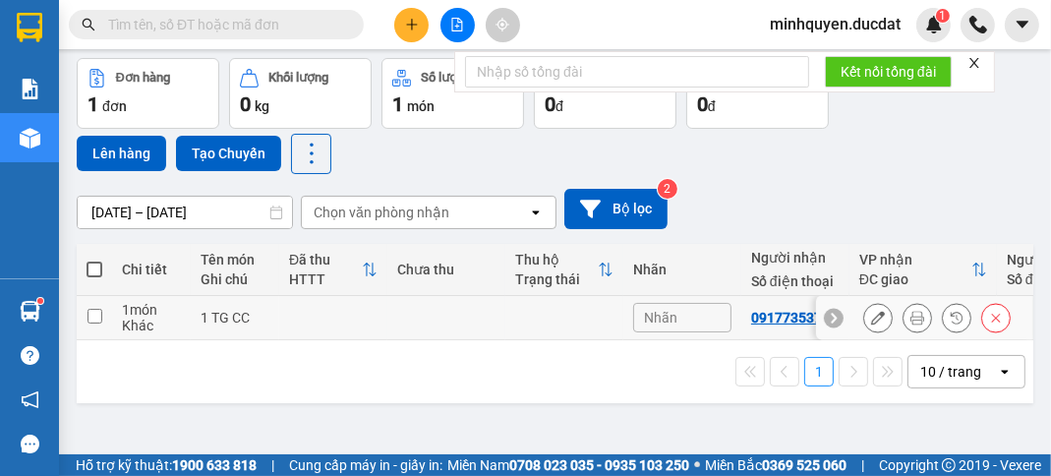
click at [88, 317] on input "checkbox" at bounding box center [94, 316] width 15 height 15
checkbox input "true"
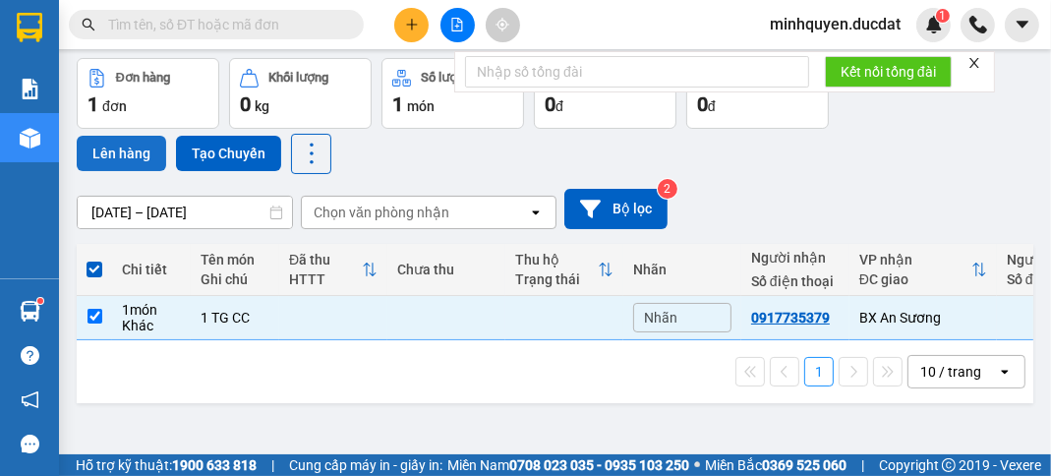
click at [121, 148] on button "Lên hàng" at bounding box center [121, 153] width 89 height 35
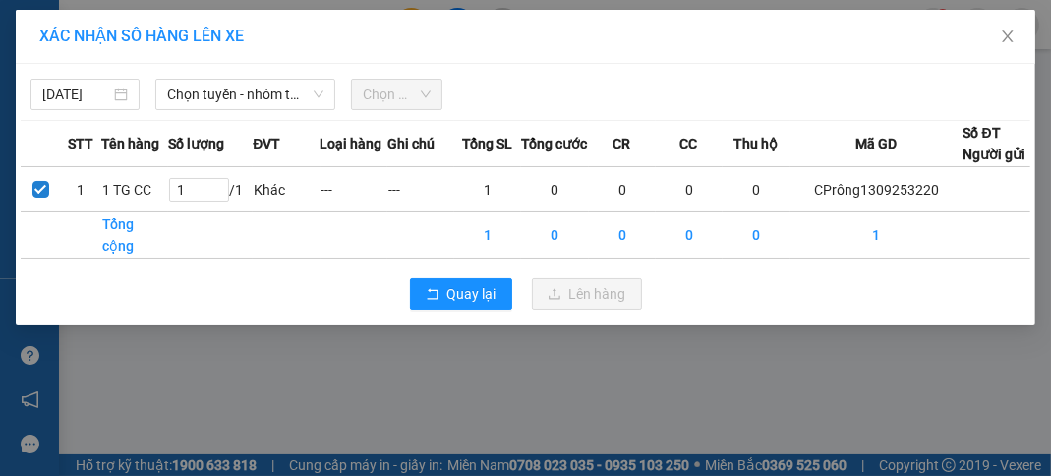
click at [391, 102] on span "Chọn chuyến" at bounding box center [397, 94] width 68 height 29
click at [250, 96] on span "Chọn tuyến - nhóm tuyến" at bounding box center [245, 94] width 156 height 29
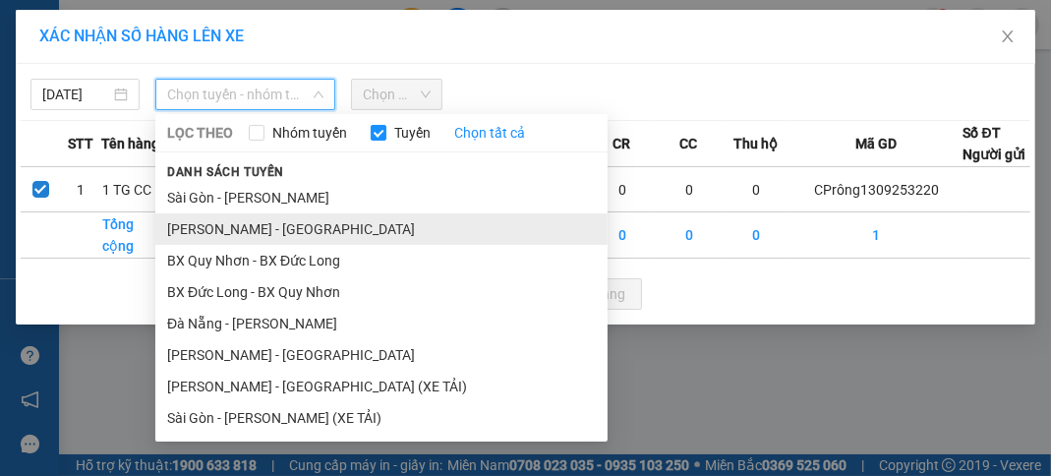
click at [260, 226] on li "[PERSON_NAME] - [GEOGRAPHIC_DATA]" at bounding box center [381, 228] width 452 height 31
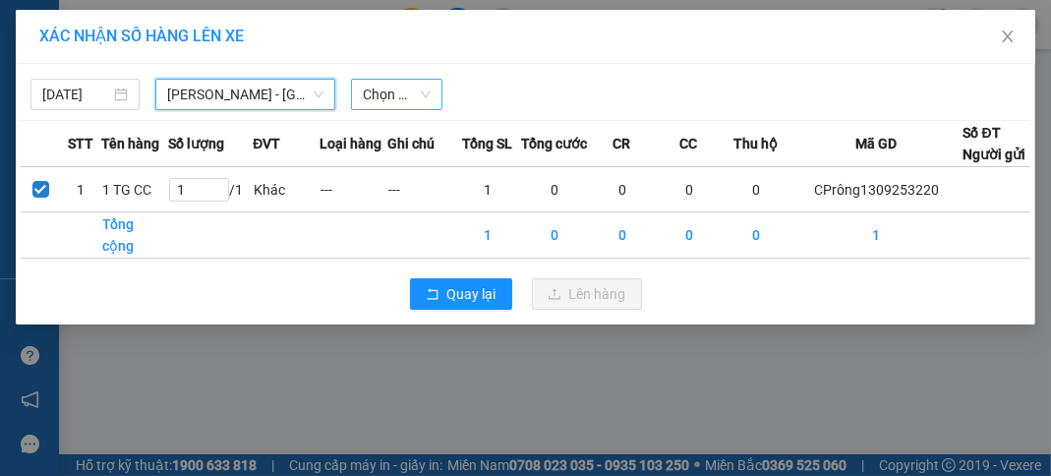
click at [423, 96] on span "Chọn chuyến" at bounding box center [397, 94] width 68 height 29
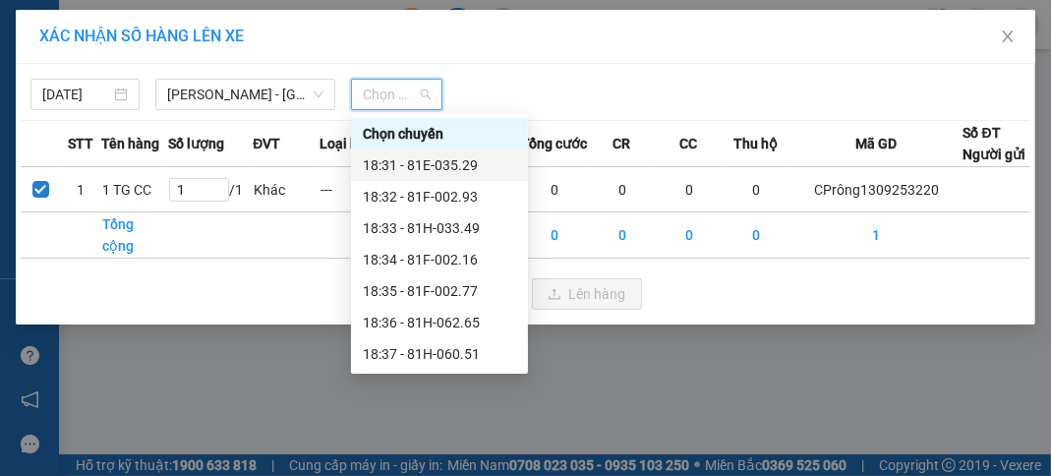
click at [435, 165] on div "18:31 - 81E-035.29" at bounding box center [439, 165] width 153 height 22
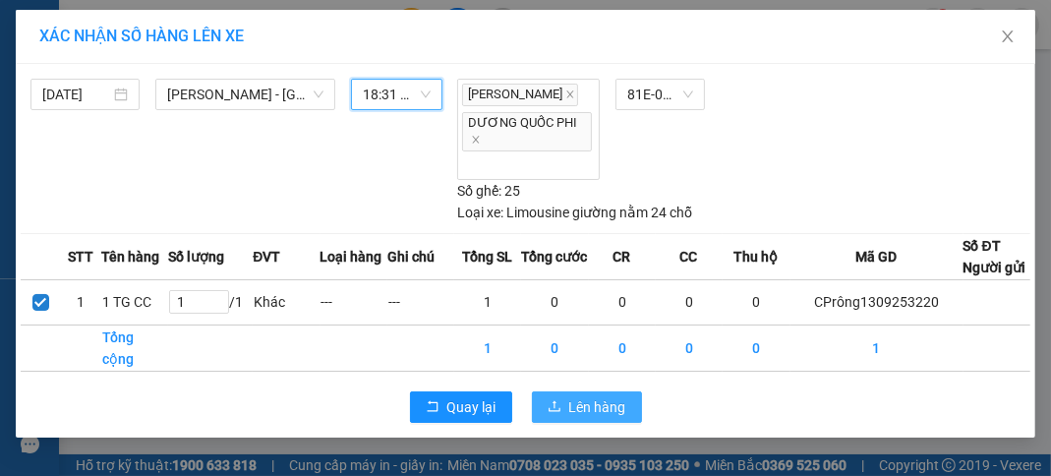
click at [593, 418] on span "Lên hàng" at bounding box center [597, 407] width 57 height 22
